Goal: Use online tool/utility: Utilize a website feature to perform a specific function

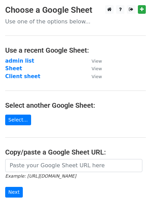
scroll to position [24, 0]
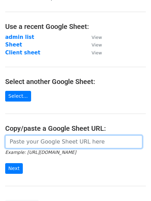
click at [27, 141] on input "url" at bounding box center [73, 142] width 137 height 13
paste input "[URL][DOMAIN_NAME]"
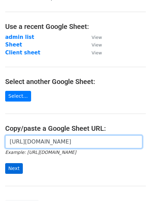
type input "[URL][DOMAIN_NAME]"
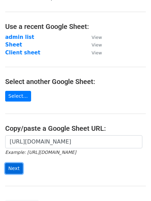
scroll to position [0, 0]
click at [9, 167] on input "Next" at bounding box center [14, 168] width 18 height 11
